Goal: Check status: Check status

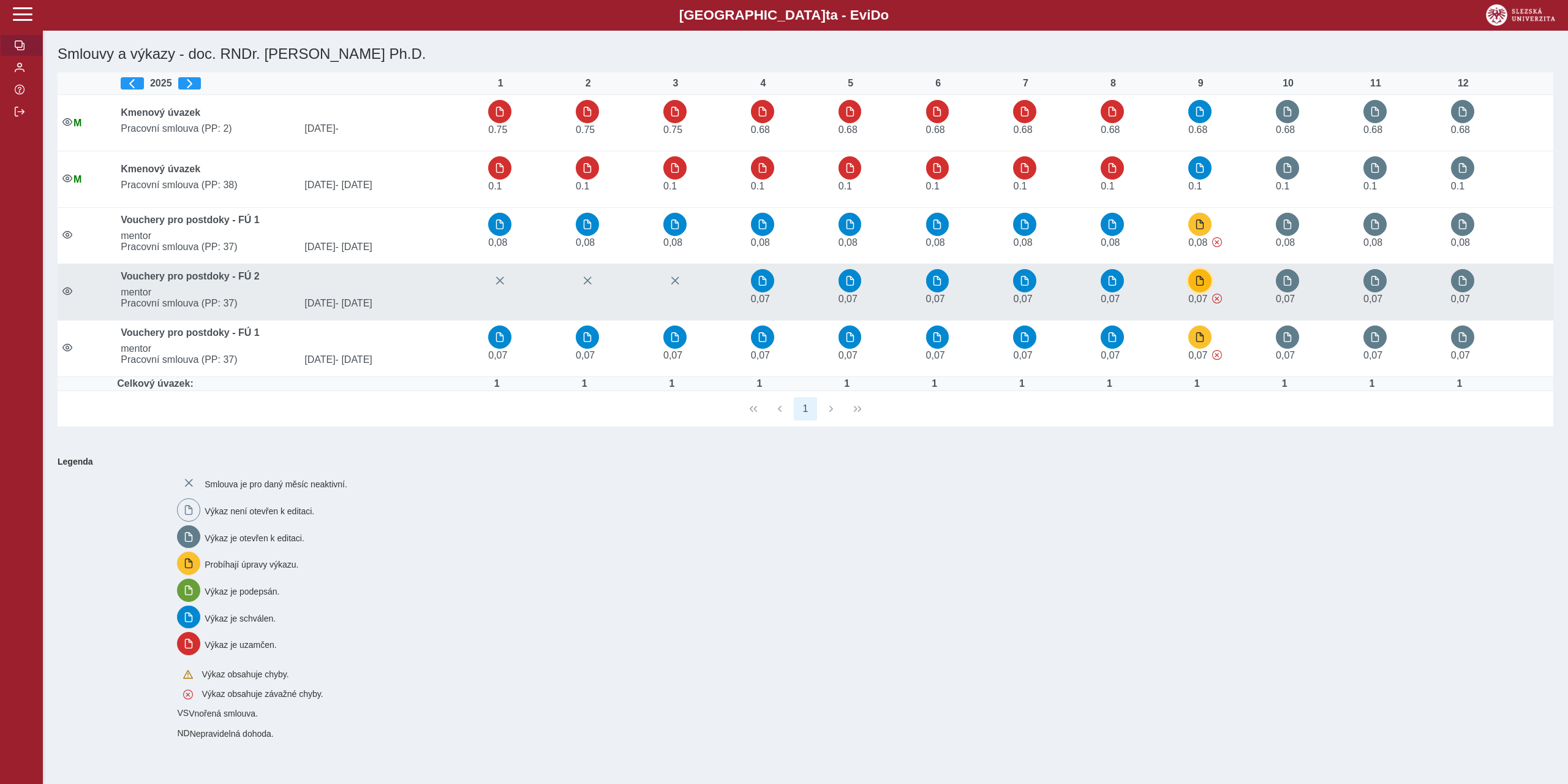
click at [1204, 284] on span "button" at bounding box center [1200, 281] width 10 height 10
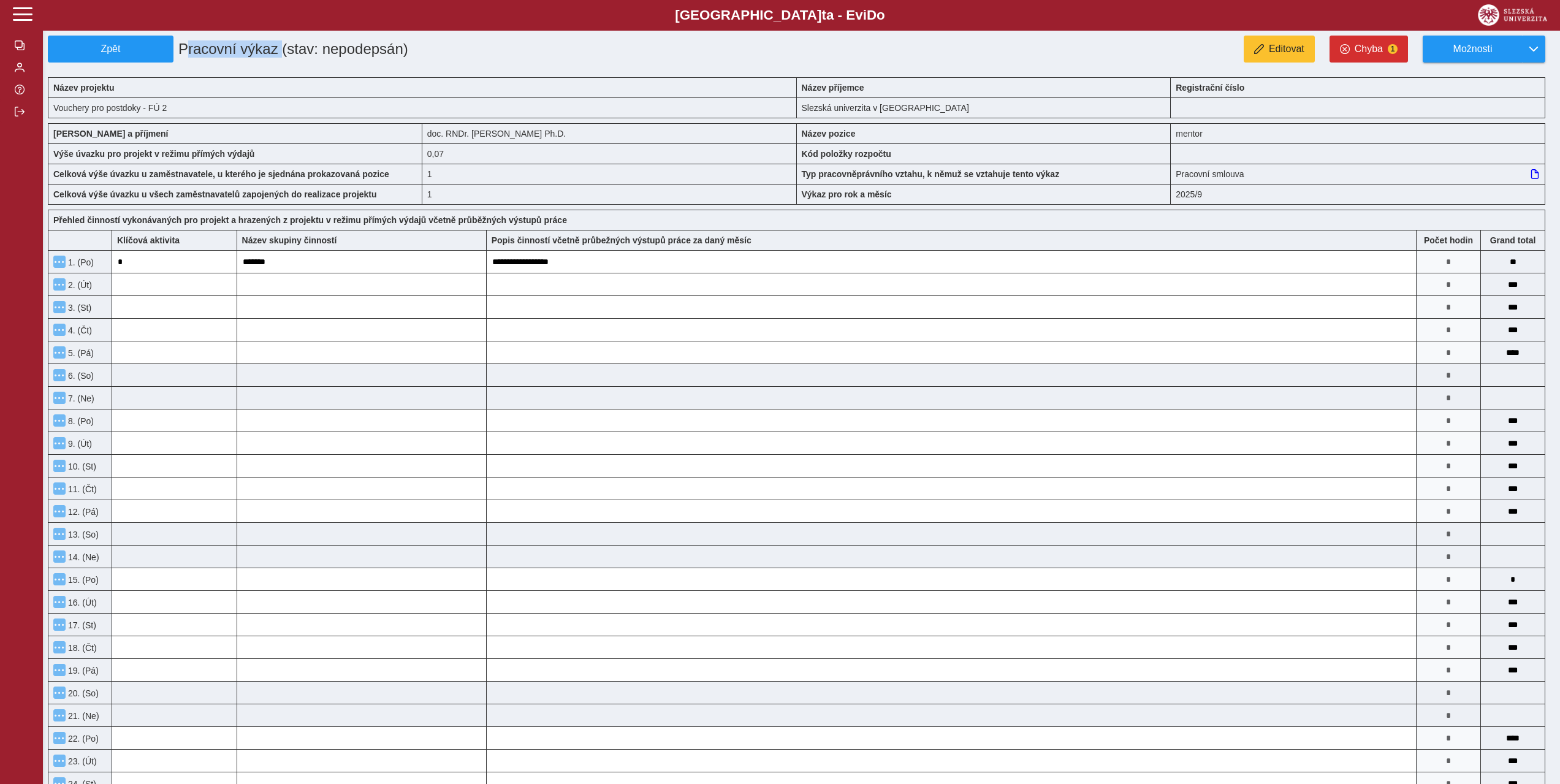
drag, startPoint x: 180, startPoint y: 49, endPoint x: 276, endPoint y: 48, distance: 96.0
click at [276, 48] on h1 "Pracovní výkaz (stav: nepodepsán)" at bounding box center [425, 49] width 503 height 27
click at [128, 52] on span "Zpět" at bounding box center [111, 49] width 115 height 11
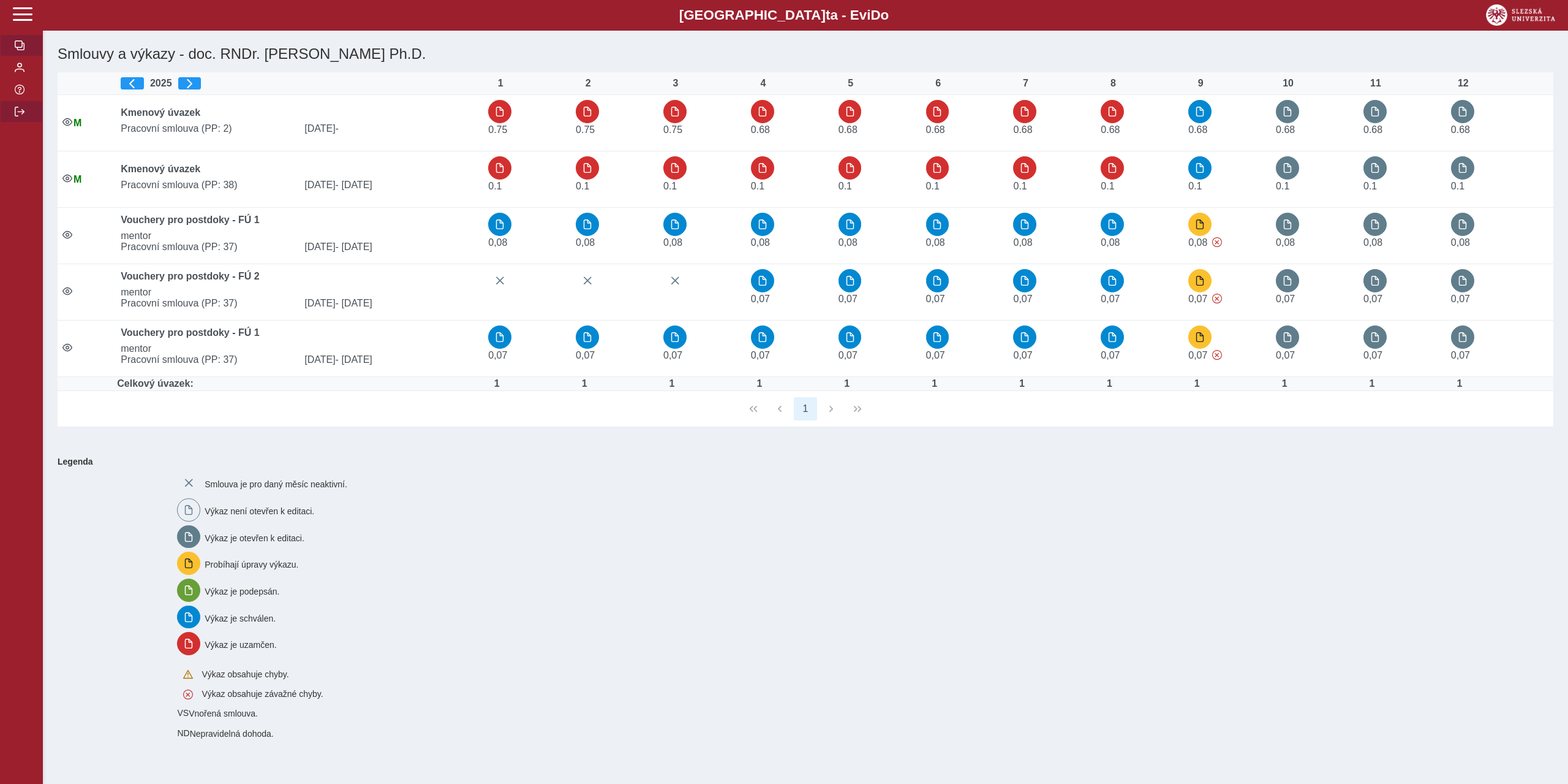
click at [18, 116] on span "button" at bounding box center [20, 111] width 10 height 10
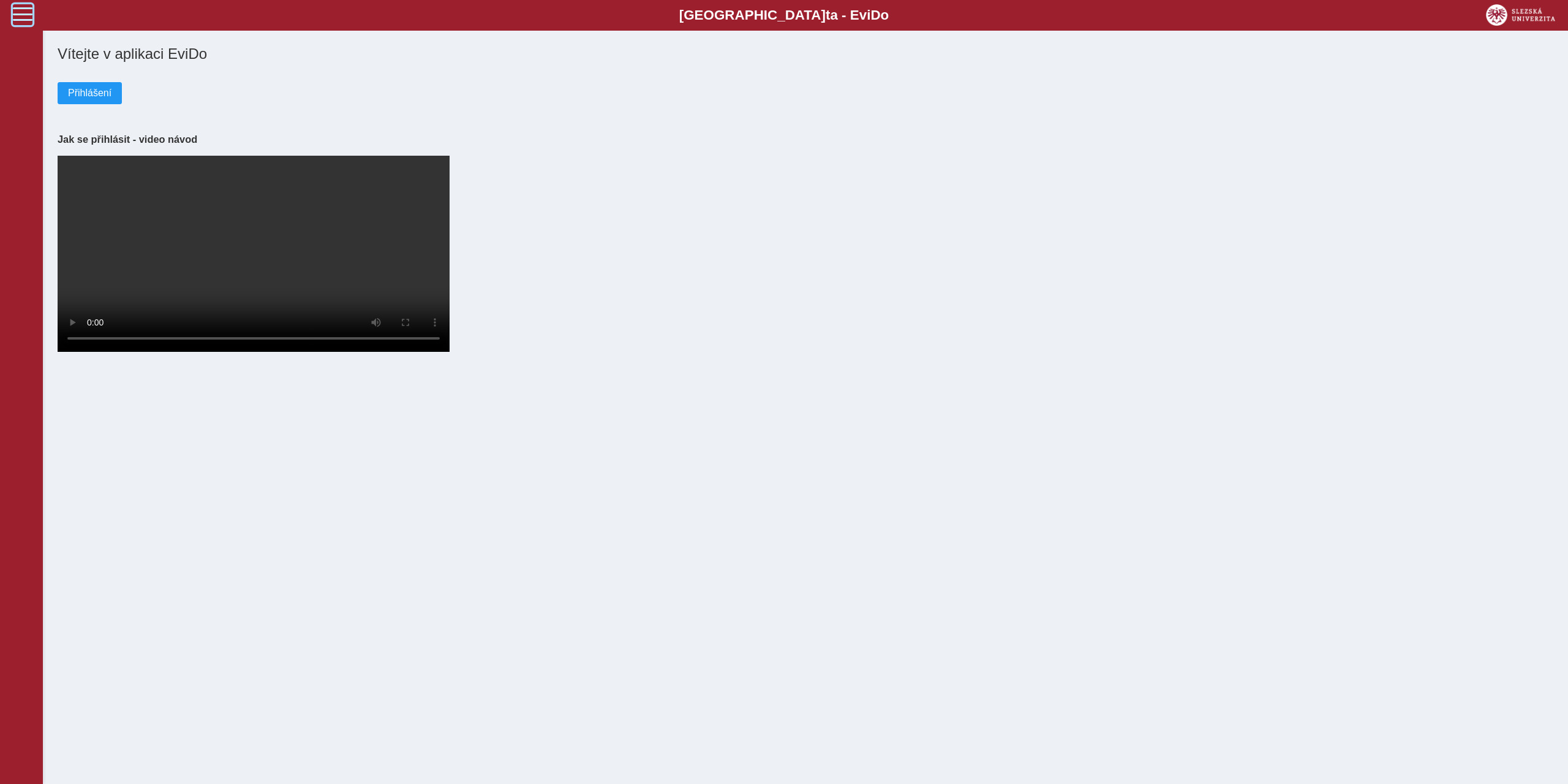
click at [25, 14] on span at bounding box center [23, 14] width 20 height 20
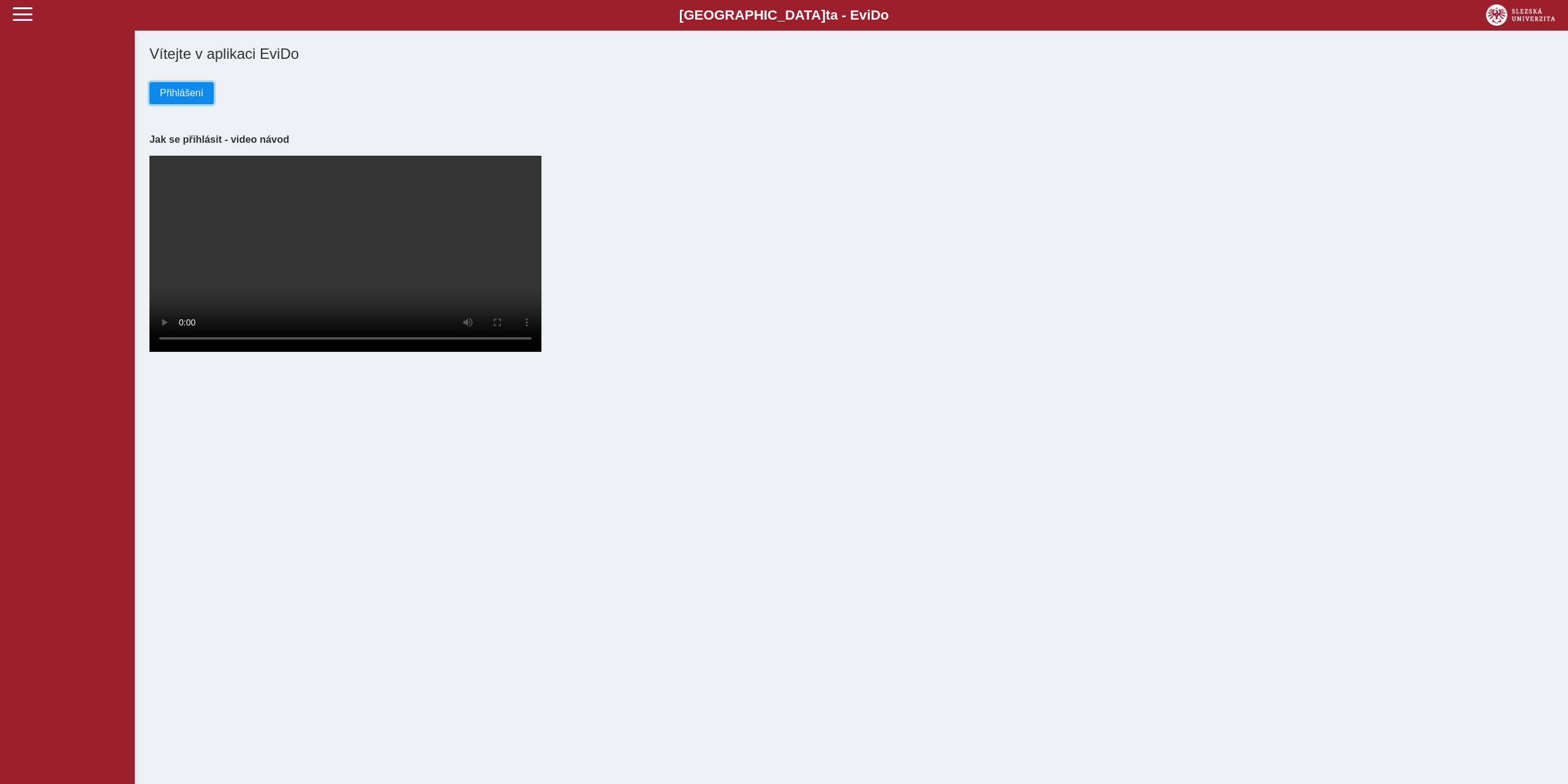
click at [181, 93] on span "Přihlášení" at bounding box center [181, 94] width 43 height 11
